Goal: Task Accomplishment & Management: Use online tool/utility

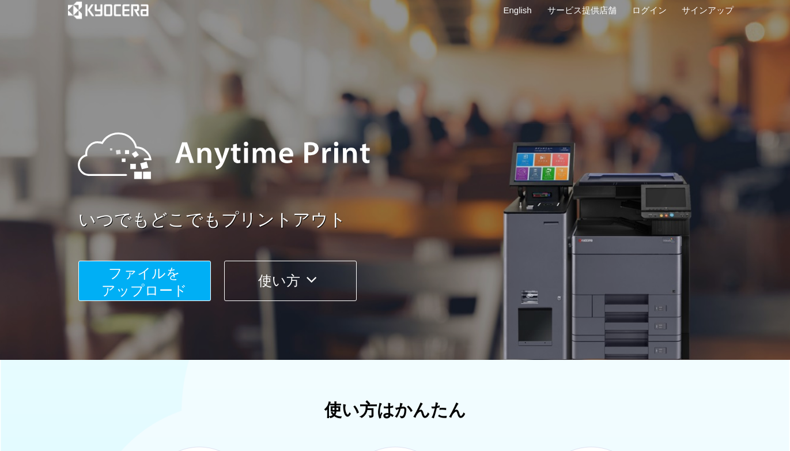
scroll to position [32, 0]
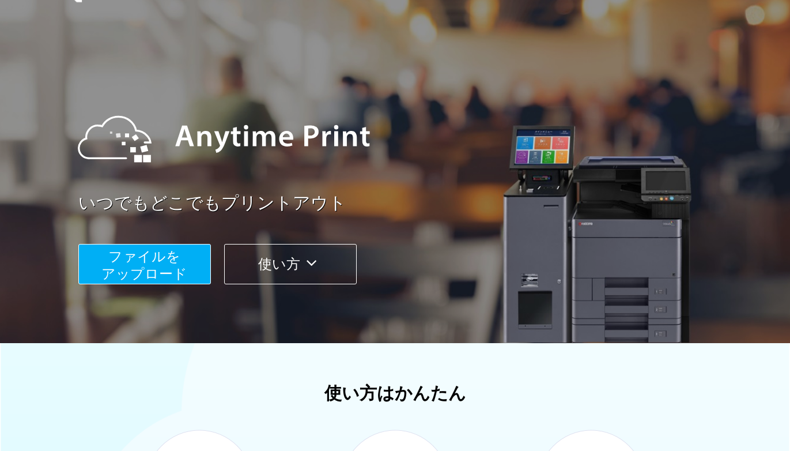
click at [164, 278] on span "ファイルを ​​アップロード" at bounding box center [144, 264] width 86 height 33
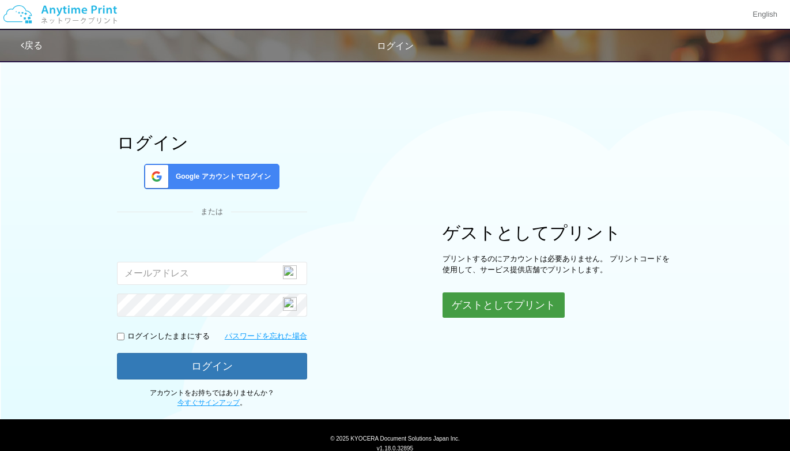
click at [541, 317] on div "ログイン Google アカウントでログイン または 入力されたメールアドレスまたはパスワードが正しくありません。 ログインしたままにする パスワードを忘れた…" at bounding box center [395, 231] width 691 height 354
click at [510, 302] on button "ゲストとしてプリント" at bounding box center [503, 304] width 122 height 25
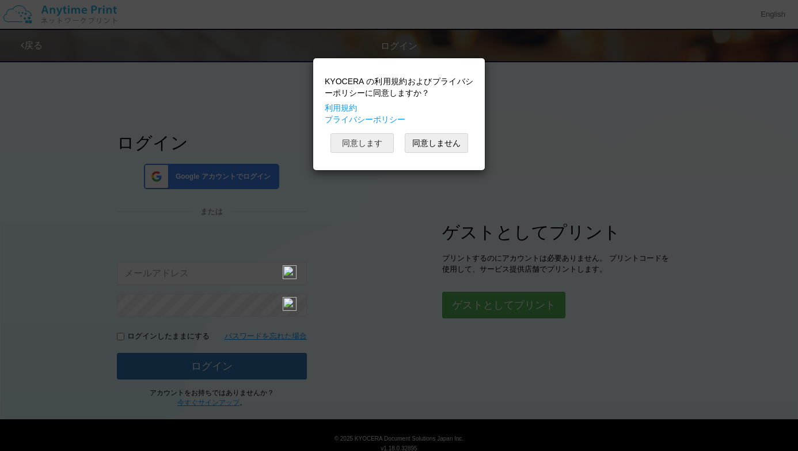
click at [366, 144] on button "同意します" at bounding box center [362, 143] width 63 height 20
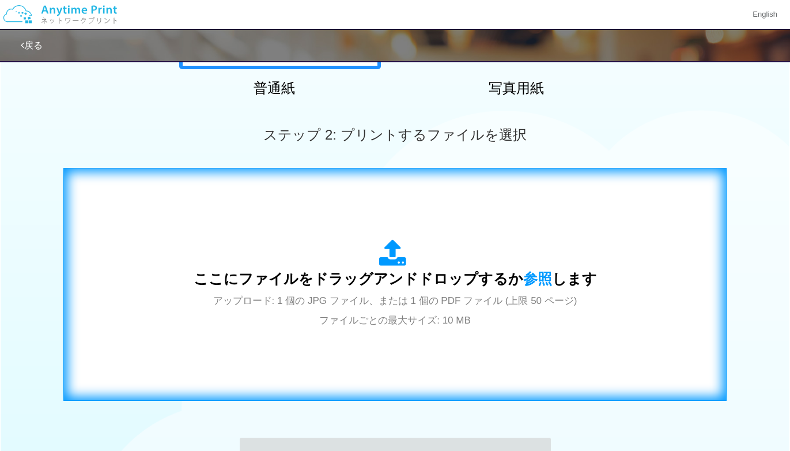
scroll to position [242, 0]
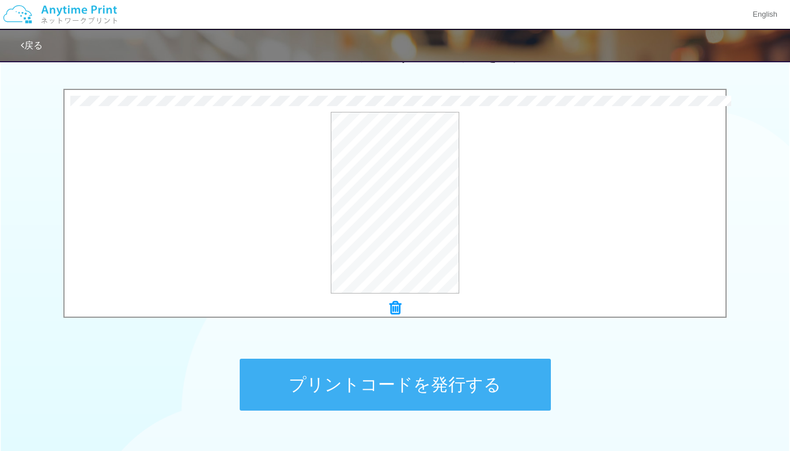
scroll to position [426, 0]
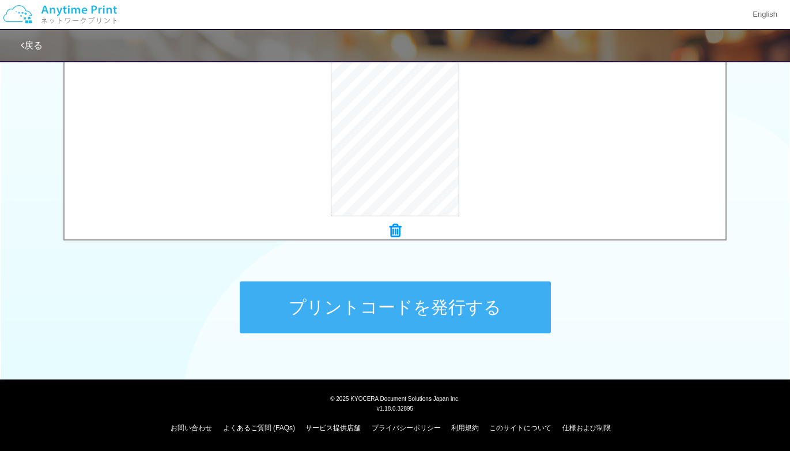
click at [406, 302] on button "プリントコードを発行する" at bounding box center [395, 307] width 311 height 52
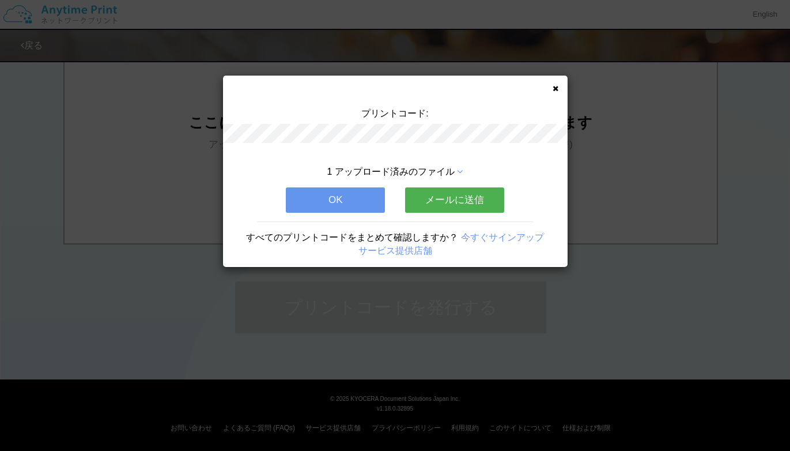
scroll to position [0, 0]
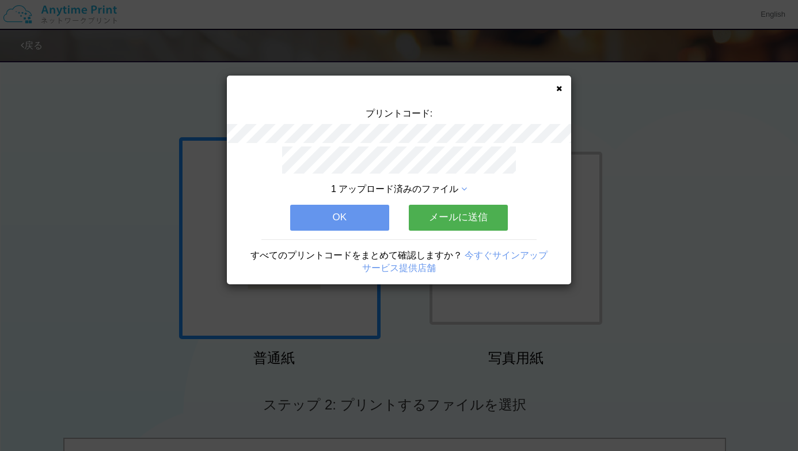
click at [434, 210] on button "メールに送信" at bounding box center [458, 217] width 99 height 25
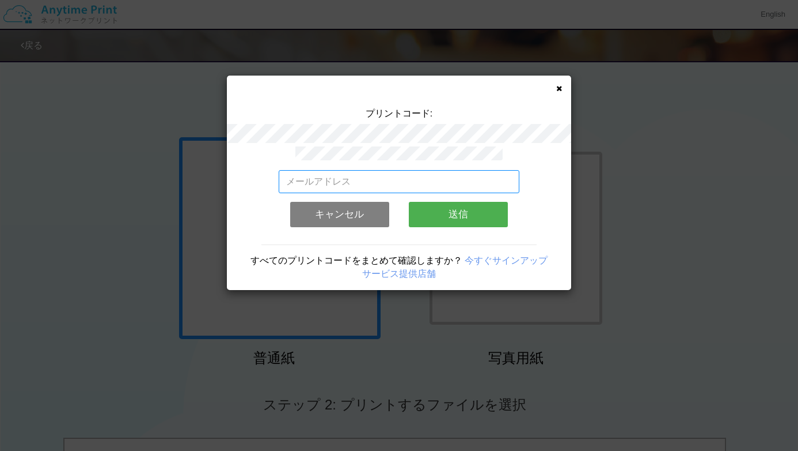
click at [383, 176] on input "email" at bounding box center [399, 181] width 241 height 23
type input "y"
type input "時"
click at [489, 172] on input "[EMAIL_ADDRESS][DOMAIN_NAME]" at bounding box center [399, 181] width 241 height 23
type input "[EMAIL_ADDRESS][DOMAIN_NAME]"
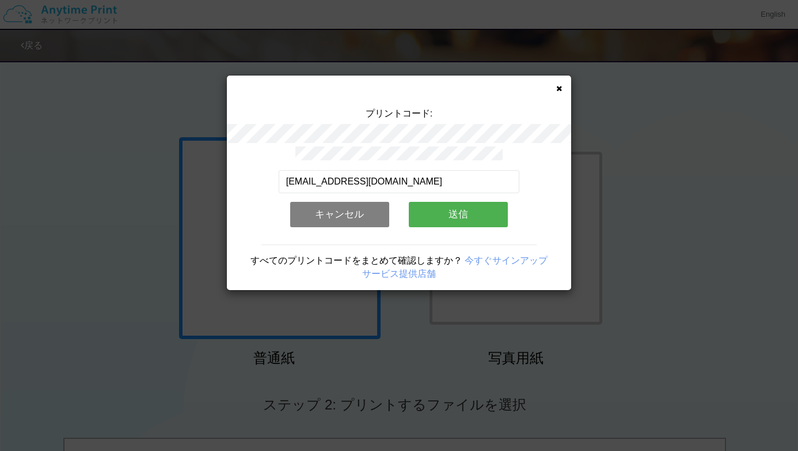
click at [483, 207] on button "送信" at bounding box center [458, 214] width 99 height 25
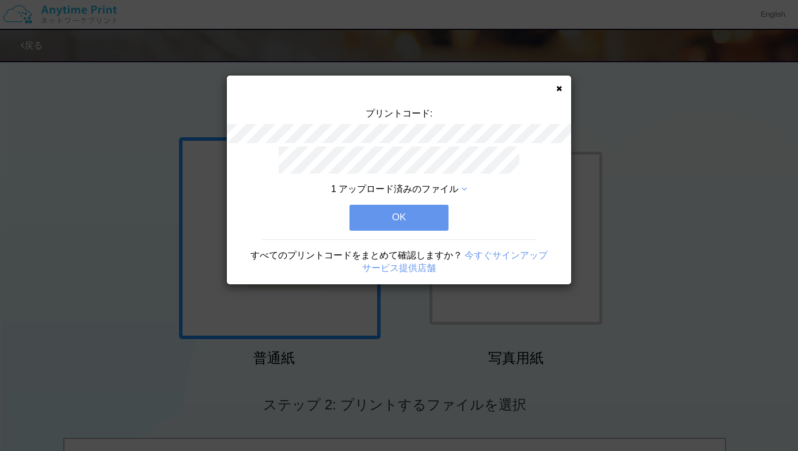
click at [418, 217] on button "OK" at bounding box center [399, 217] width 99 height 25
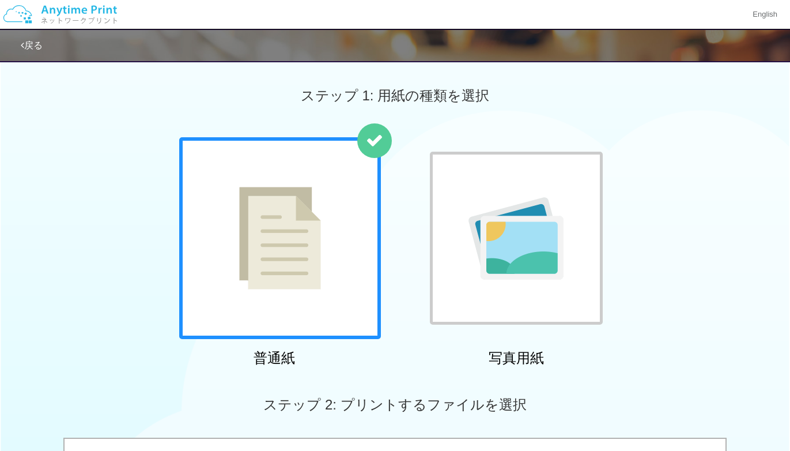
click at [26, 41] on link "戻る" at bounding box center [32, 45] width 22 height 10
